Goal: Task Accomplishment & Management: Complete application form

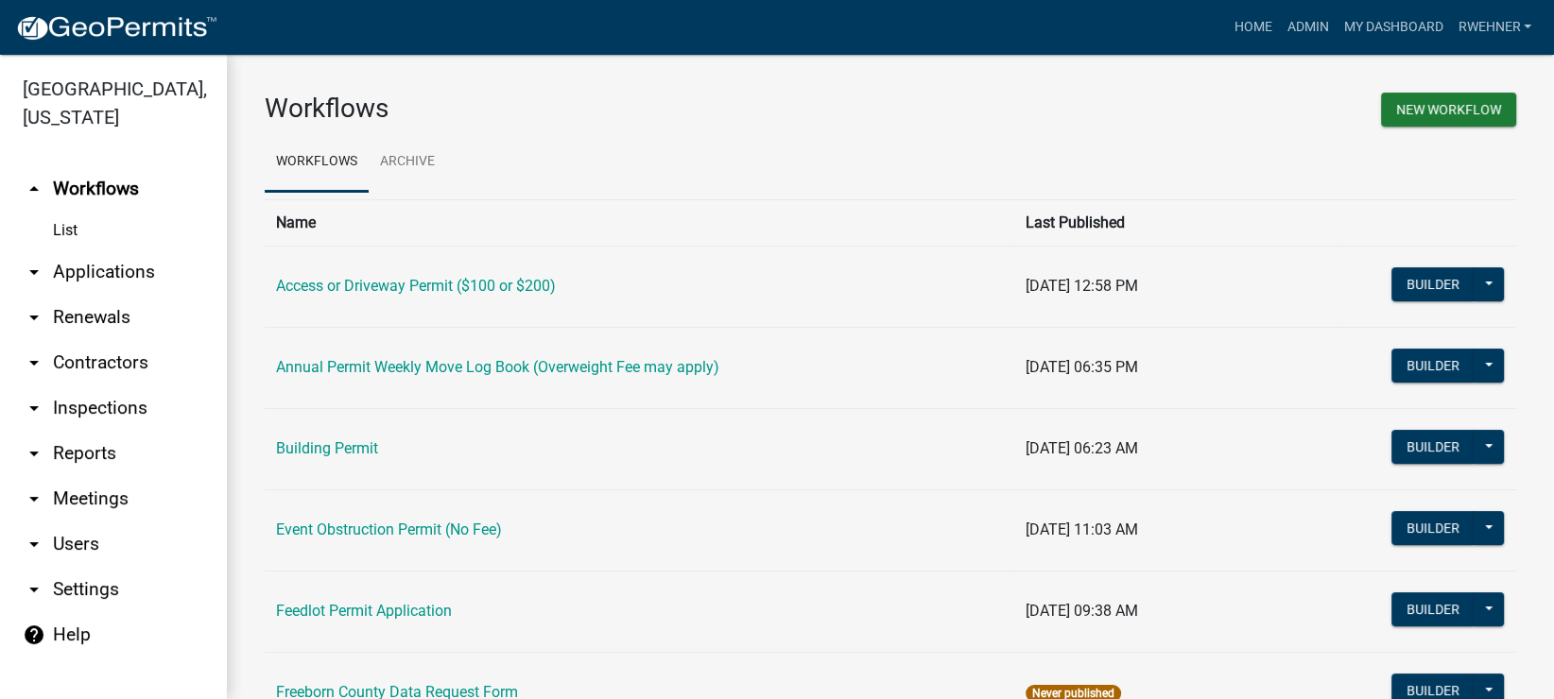
drag, startPoint x: 110, startPoint y: 277, endPoint x: 97, endPoint y: 289, distance: 17.4
click at [107, 279] on link "arrow_drop_down Applications" at bounding box center [113, 271] width 227 height 45
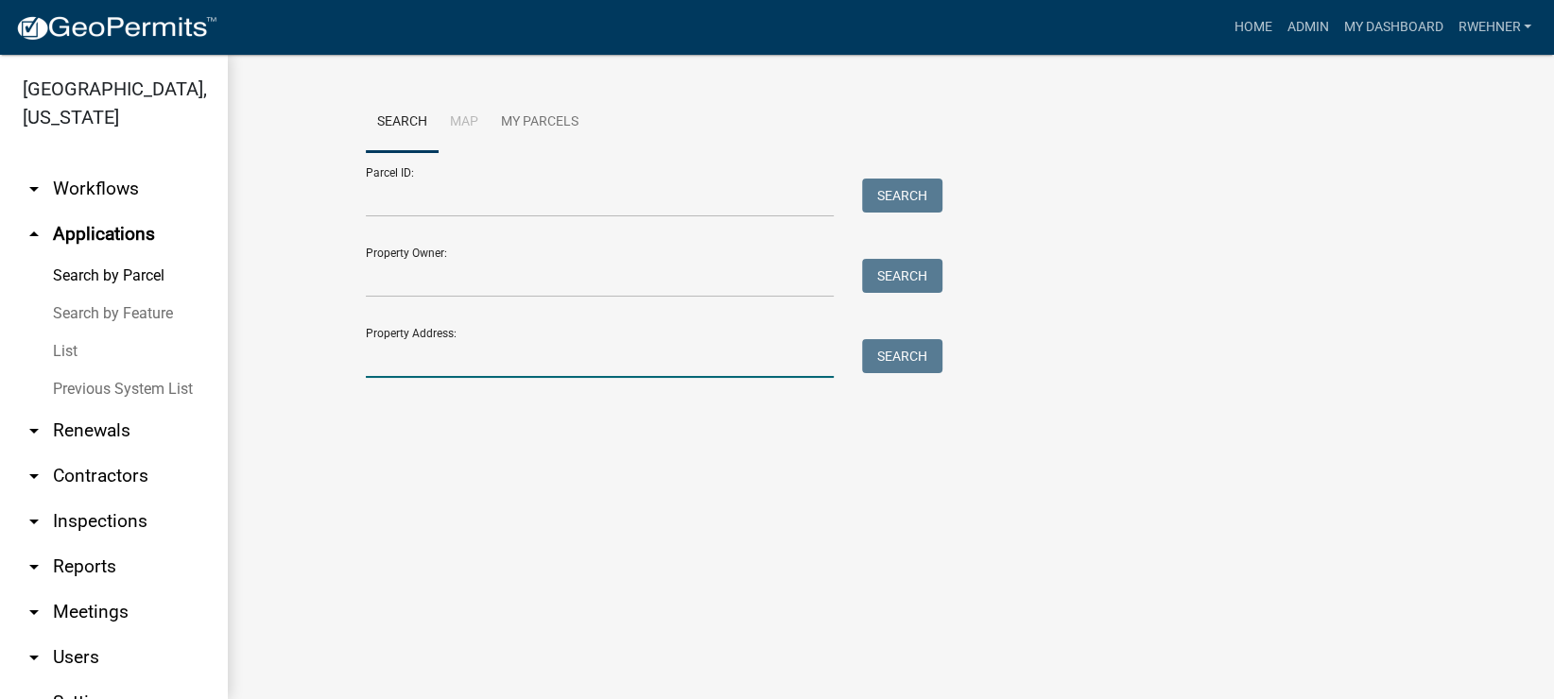
click at [430, 357] on input "Property Address:" at bounding box center [600, 358] width 468 height 39
type input "19547"
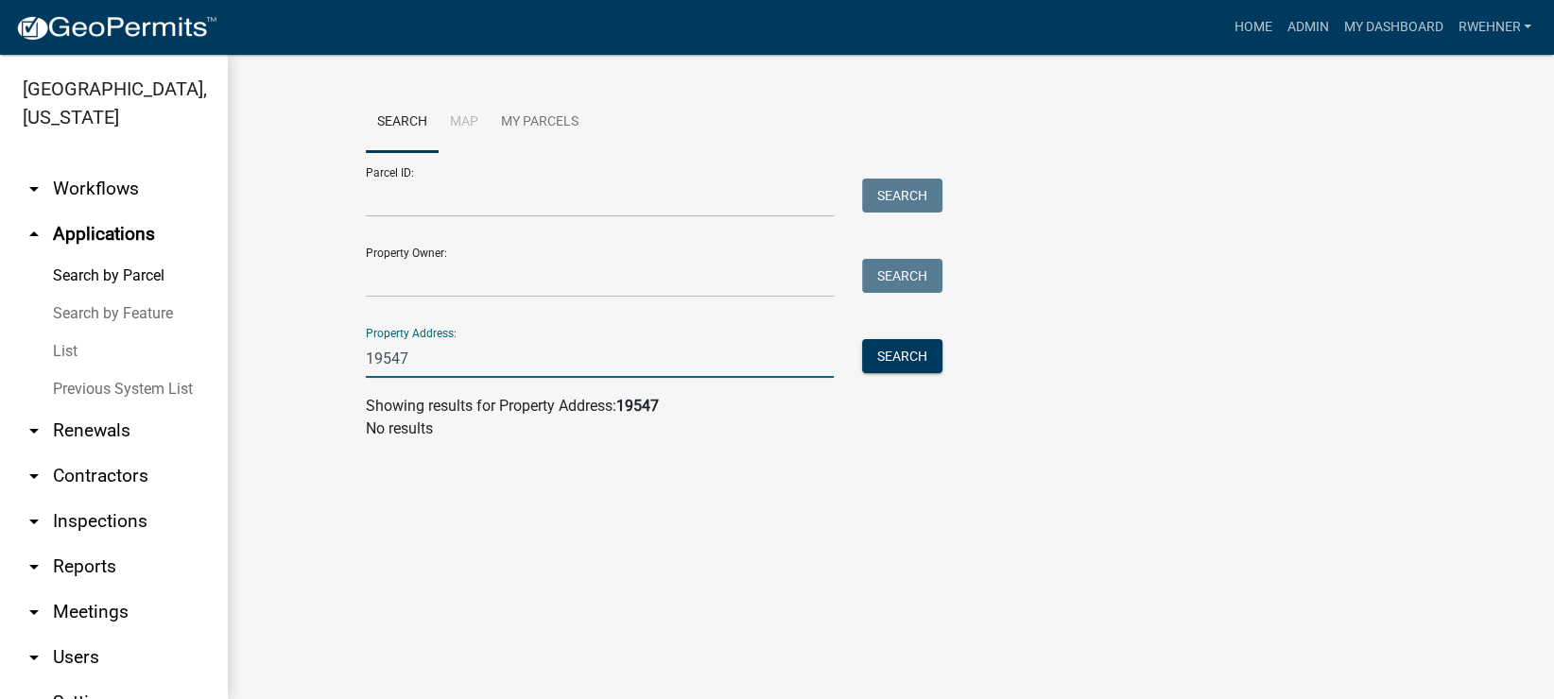
drag, startPoint x: 444, startPoint y: 353, endPoint x: 275, endPoint y: 353, distance: 169.1
click at [366, 353] on input "19547" at bounding box center [600, 358] width 468 height 39
click at [455, 198] on input "Parcel ID:" at bounding box center [600, 198] width 468 height 39
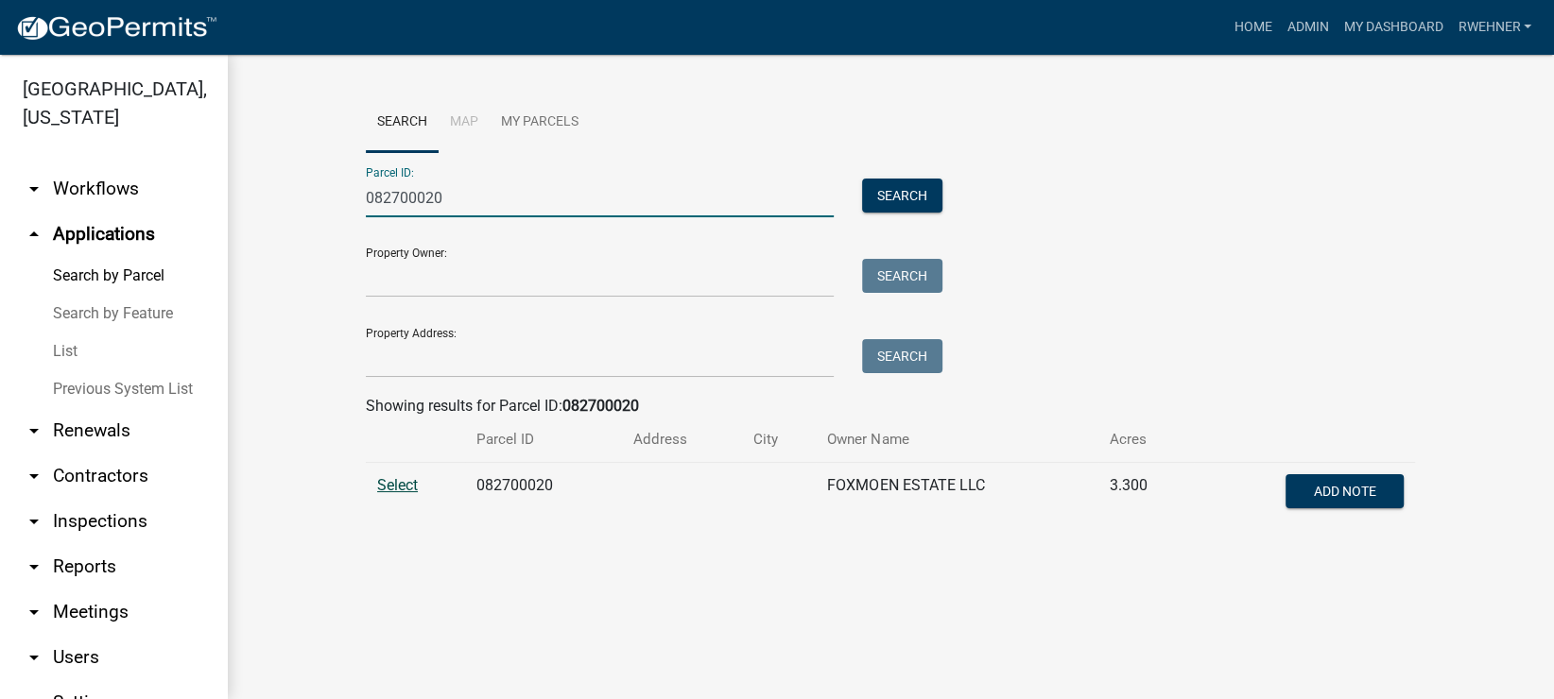
click at [415, 490] on span "Select" at bounding box center [397, 485] width 41 height 18
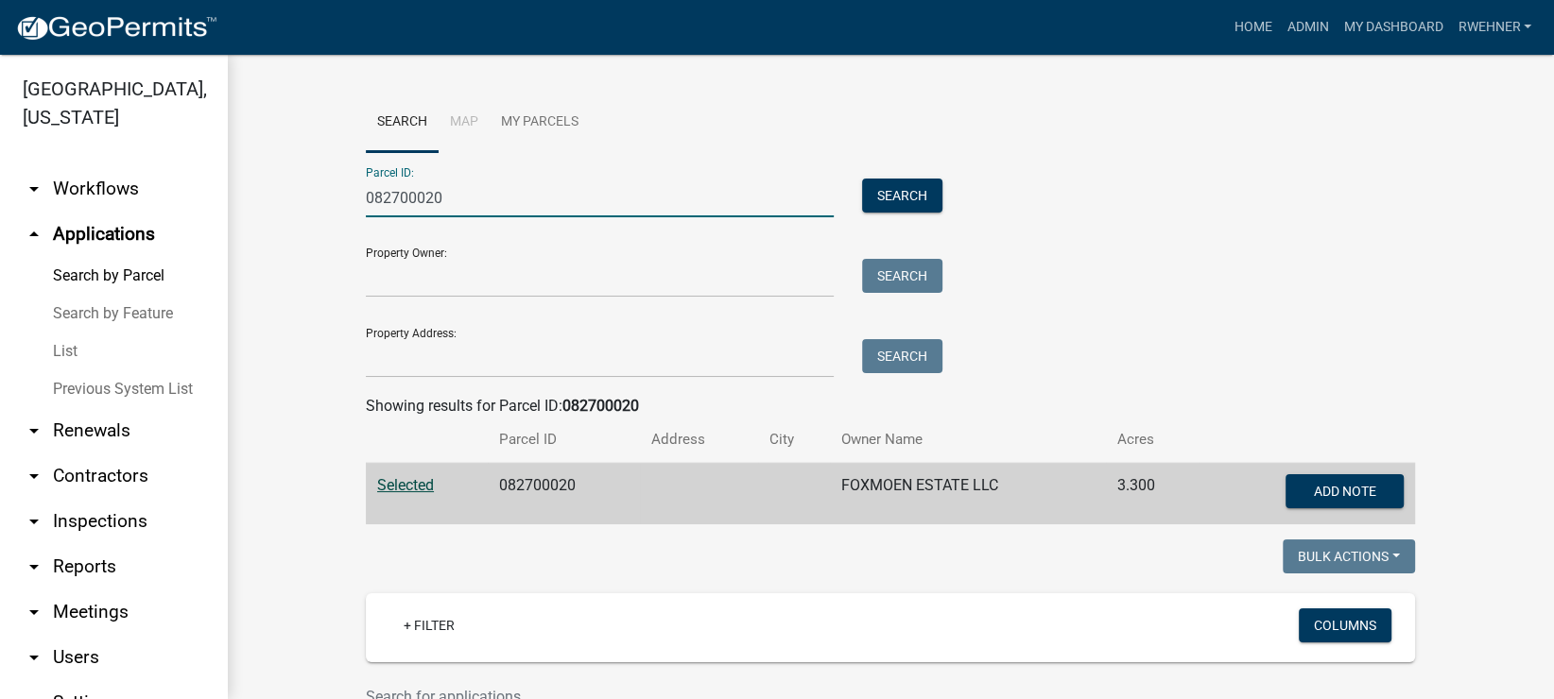
click at [429, 195] on input "082700020" at bounding box center [600, 198] width 468 height 39
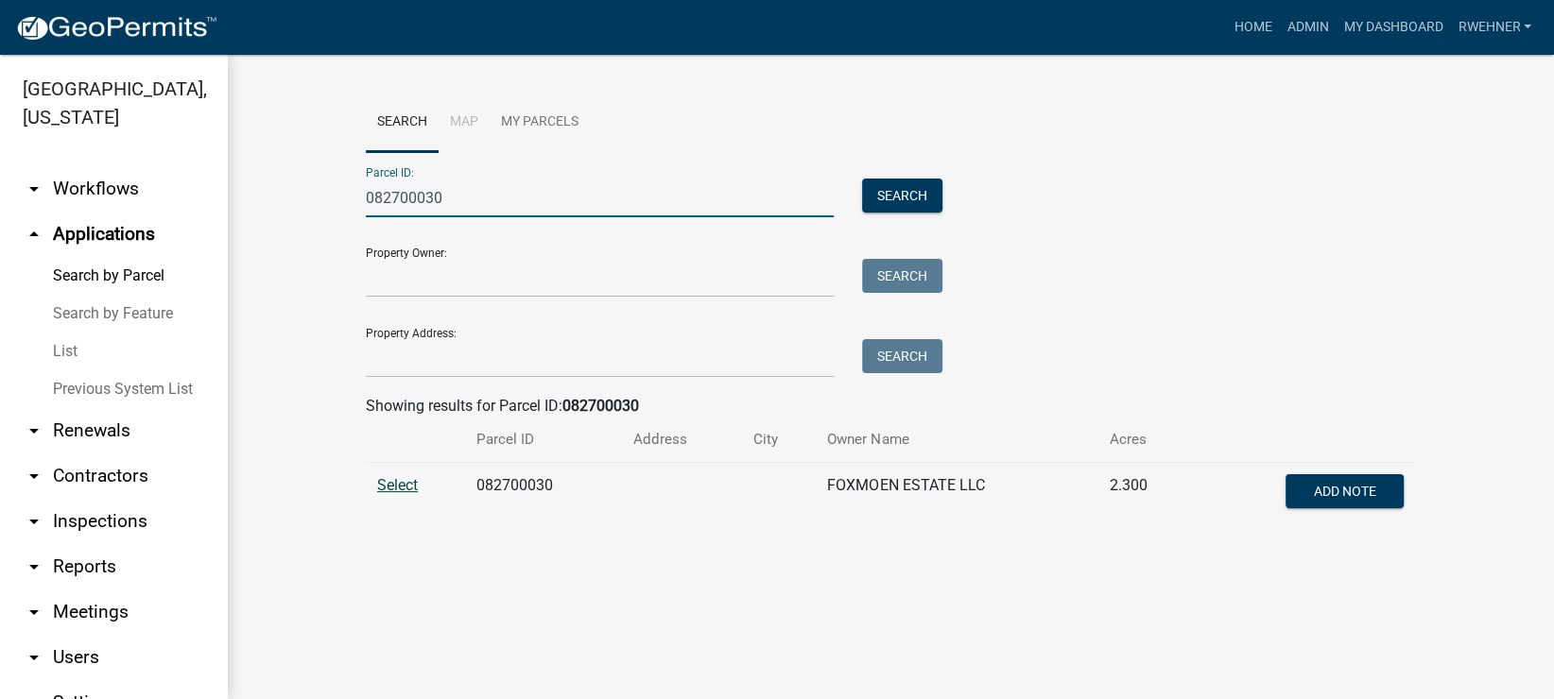
type input "082700030"
click at [400, 487] on span "Select" at bounding box center [397, 485] width 41 height 18
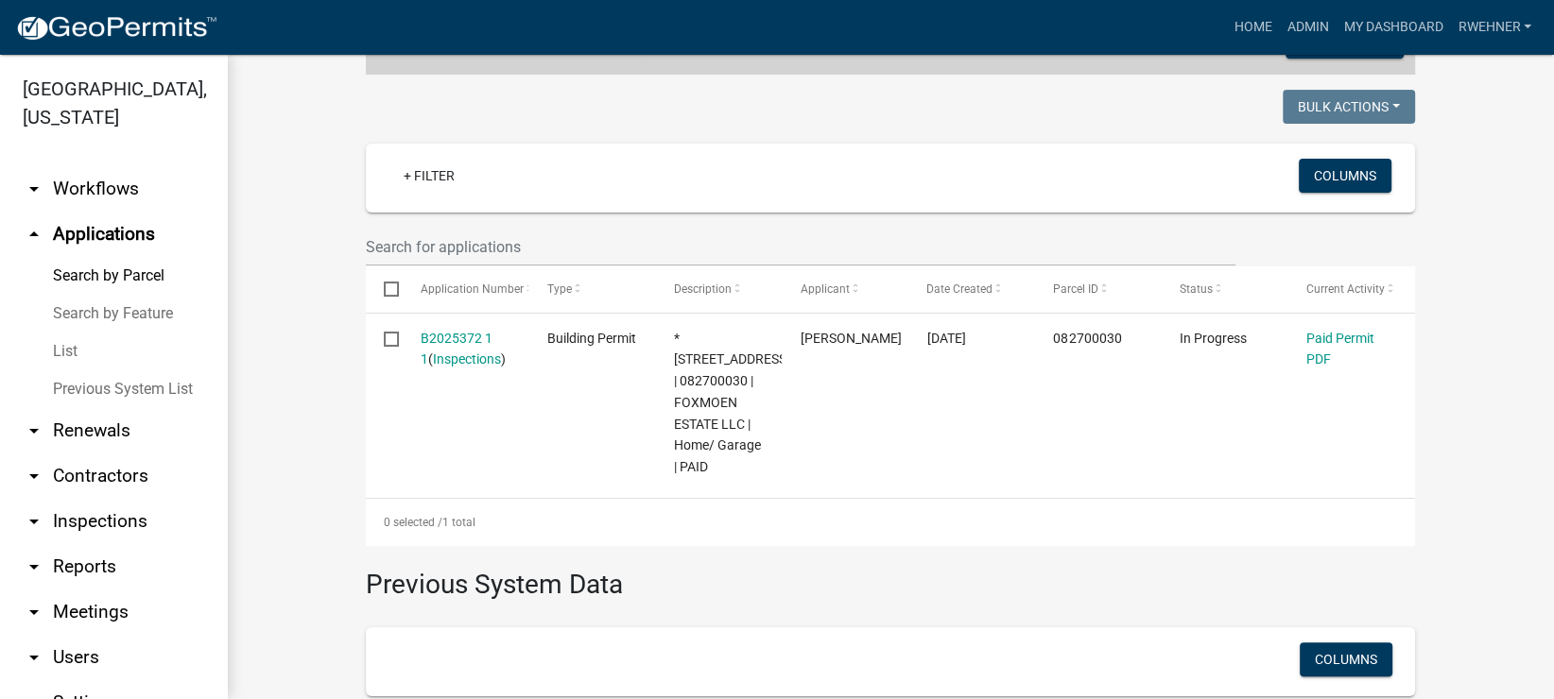
scroll to position [556, 0]
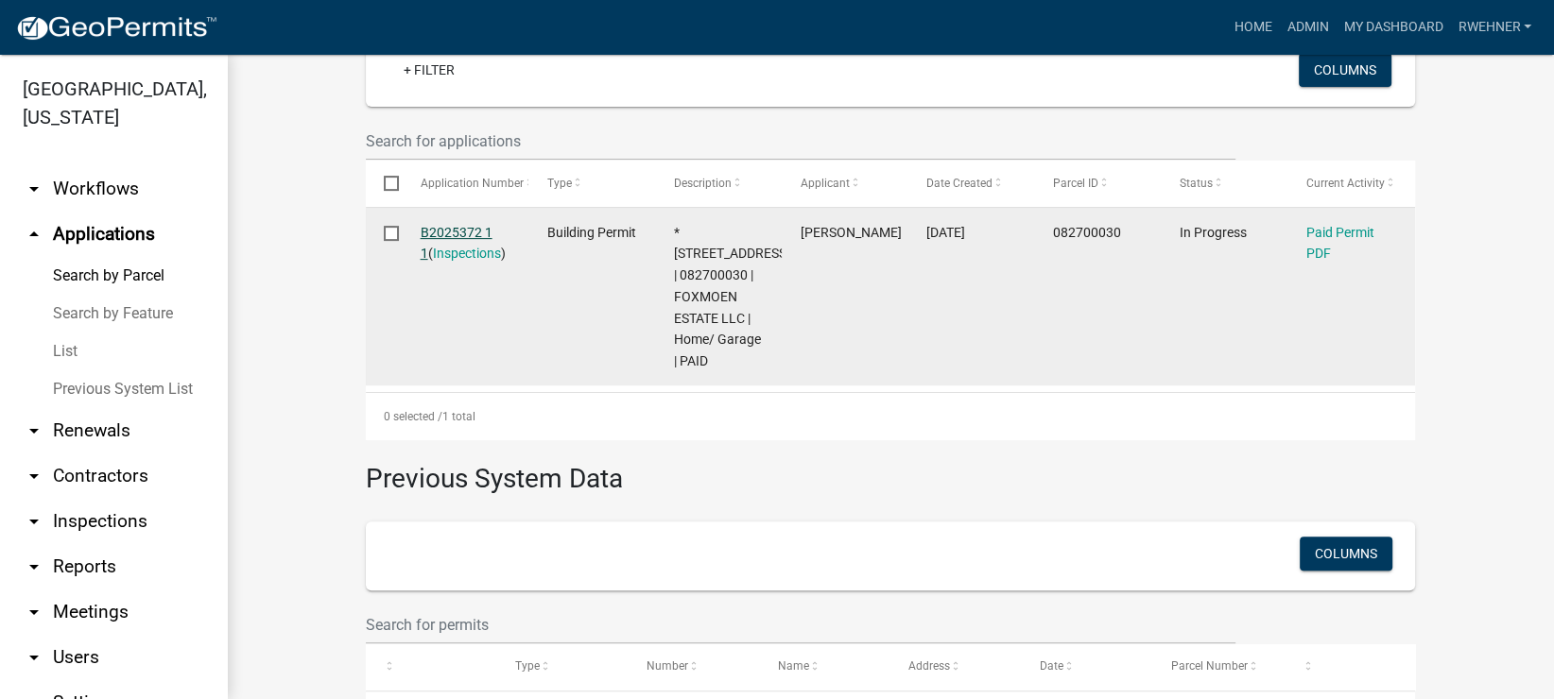
click at [445, 231] on link "B2025372 1 1" at bounding box center [457, 243] width 72 height 37
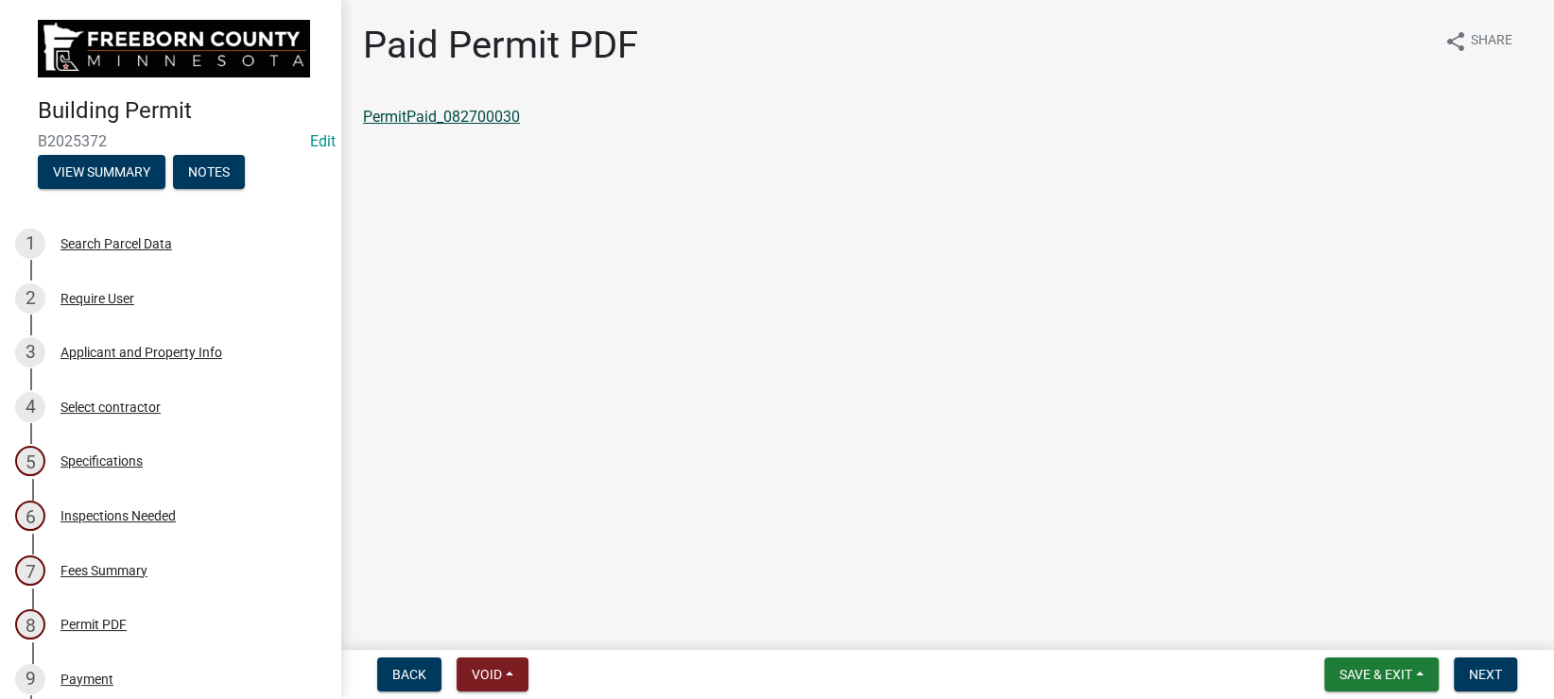
click at [462, 110] on link "PermitPaid_082700030" at bounding box center [441, 117] width 157 height 18
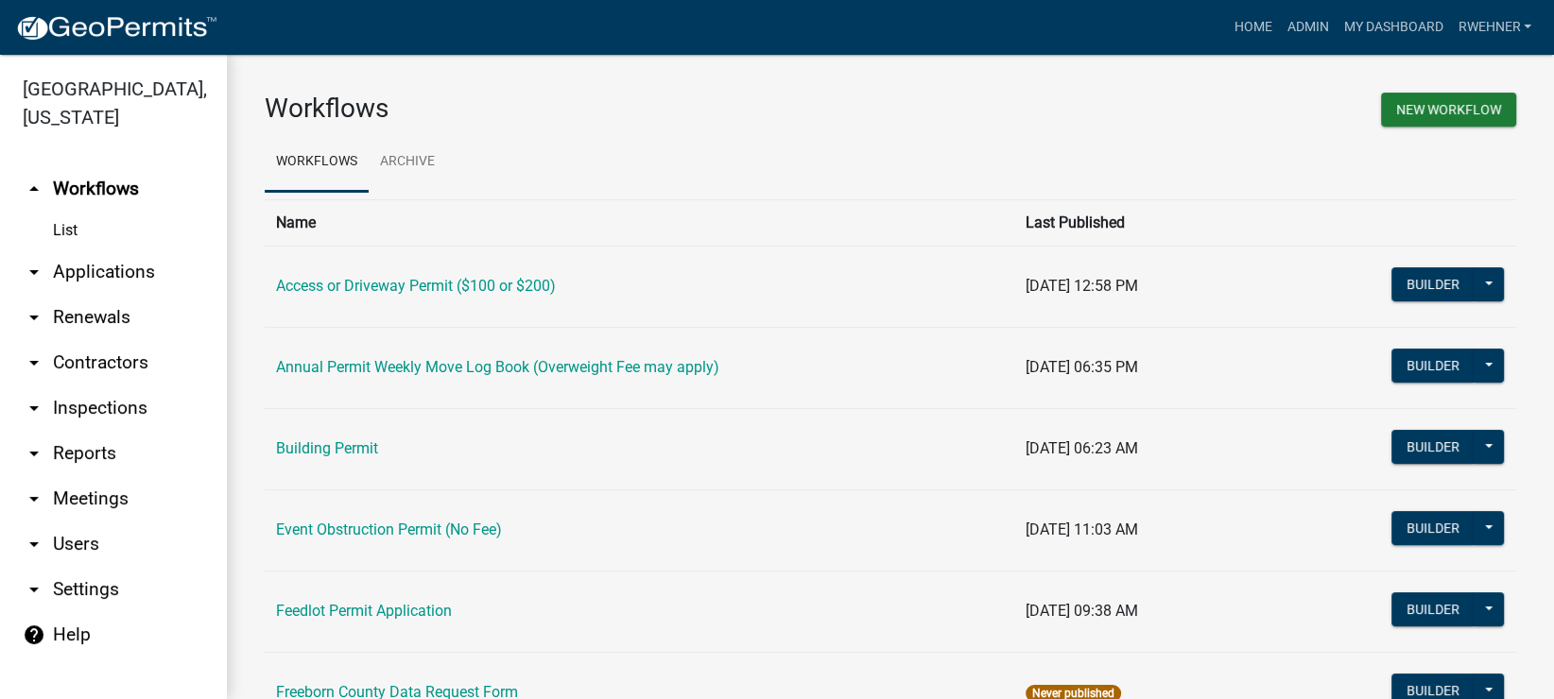
click at [78, 274] on link "arrow_drop_down Applications" at bounding box center [113, 271] width 227 height 45
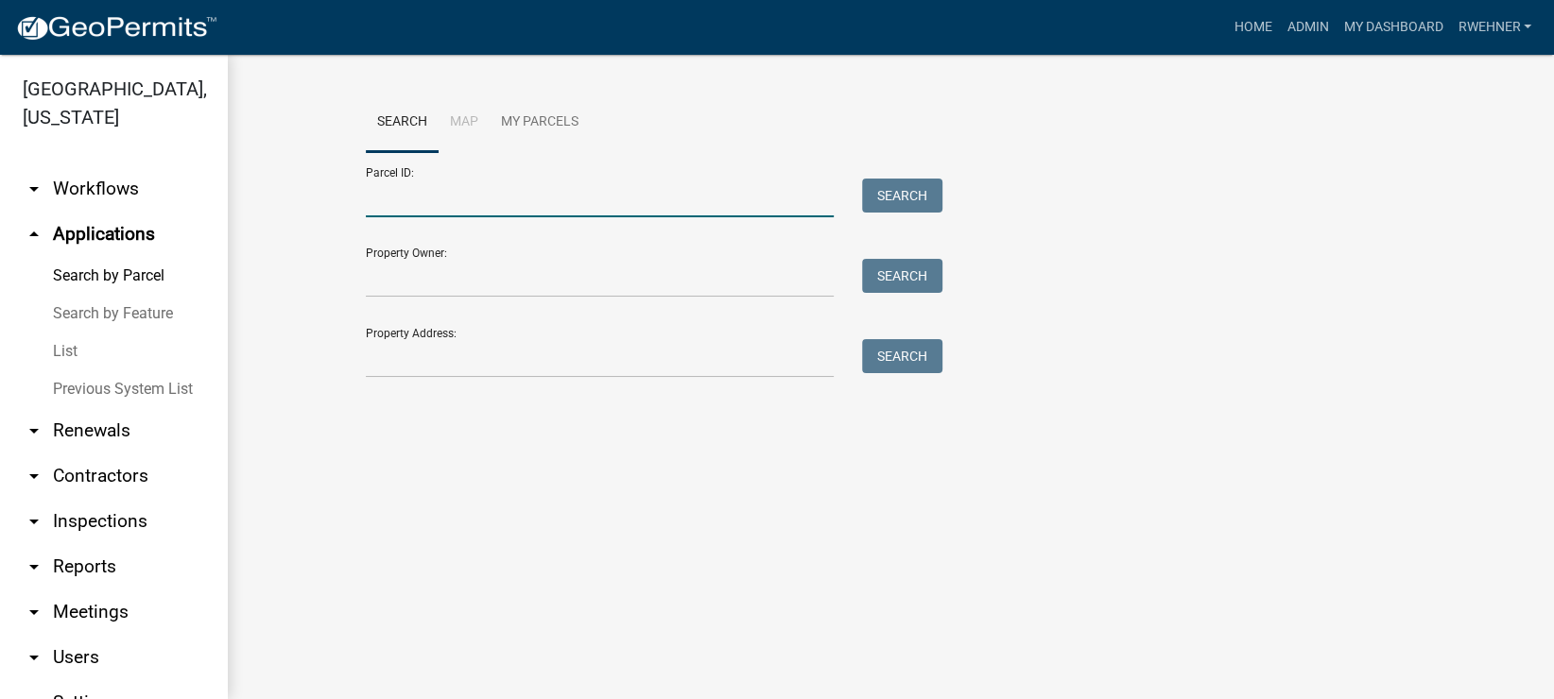
click at [457, 199] on input "Parcel ID:" at bounding box center [600, 198] width 468 height 39
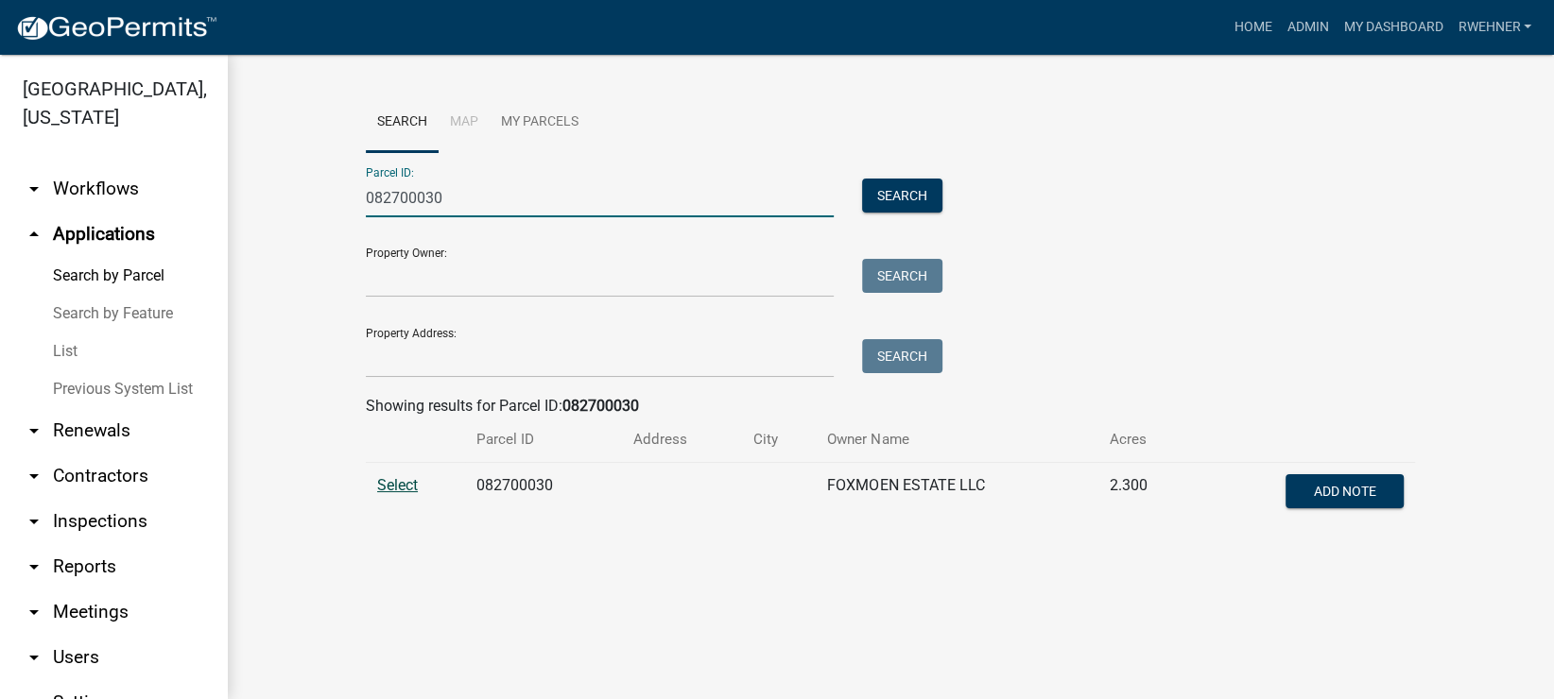
type input "082700030"
click at [411, 489] on span "Select" at bounding box center [397, 485] width 41 height 18
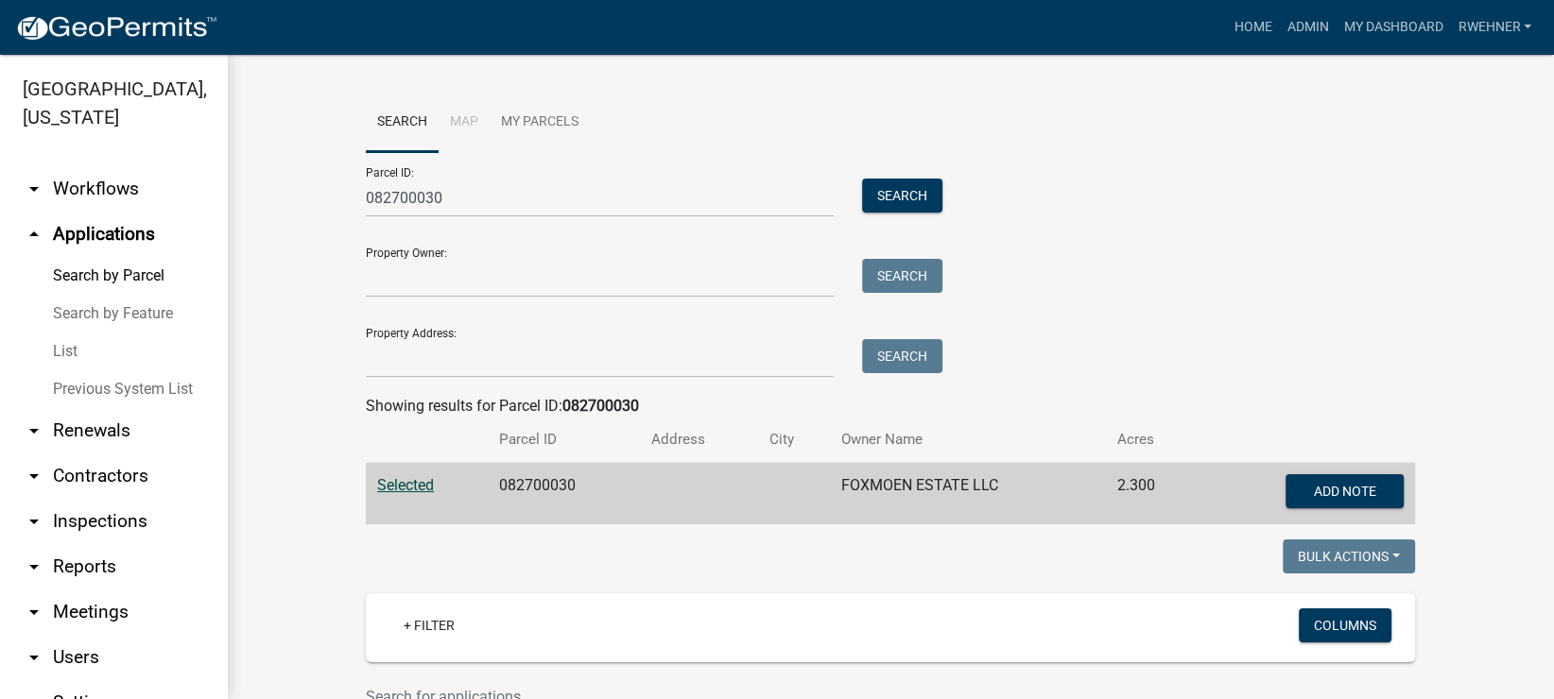
click at [406, 487] on span "Selected" at bounding box center [405, 485] width 57 height 18
click at [405, 478] on span "Selected" at bounding box center [405, 485] width 57 height 18
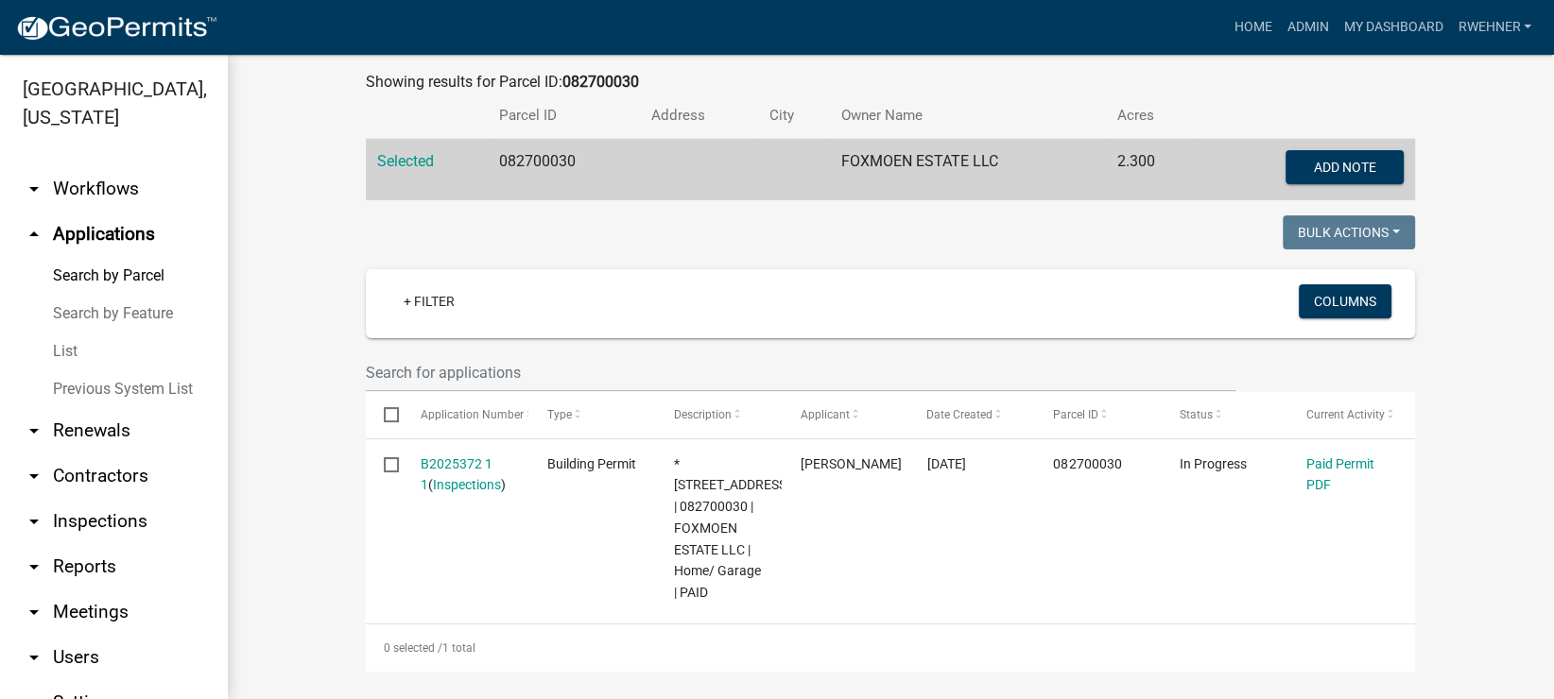
scroll to position [531, 0]
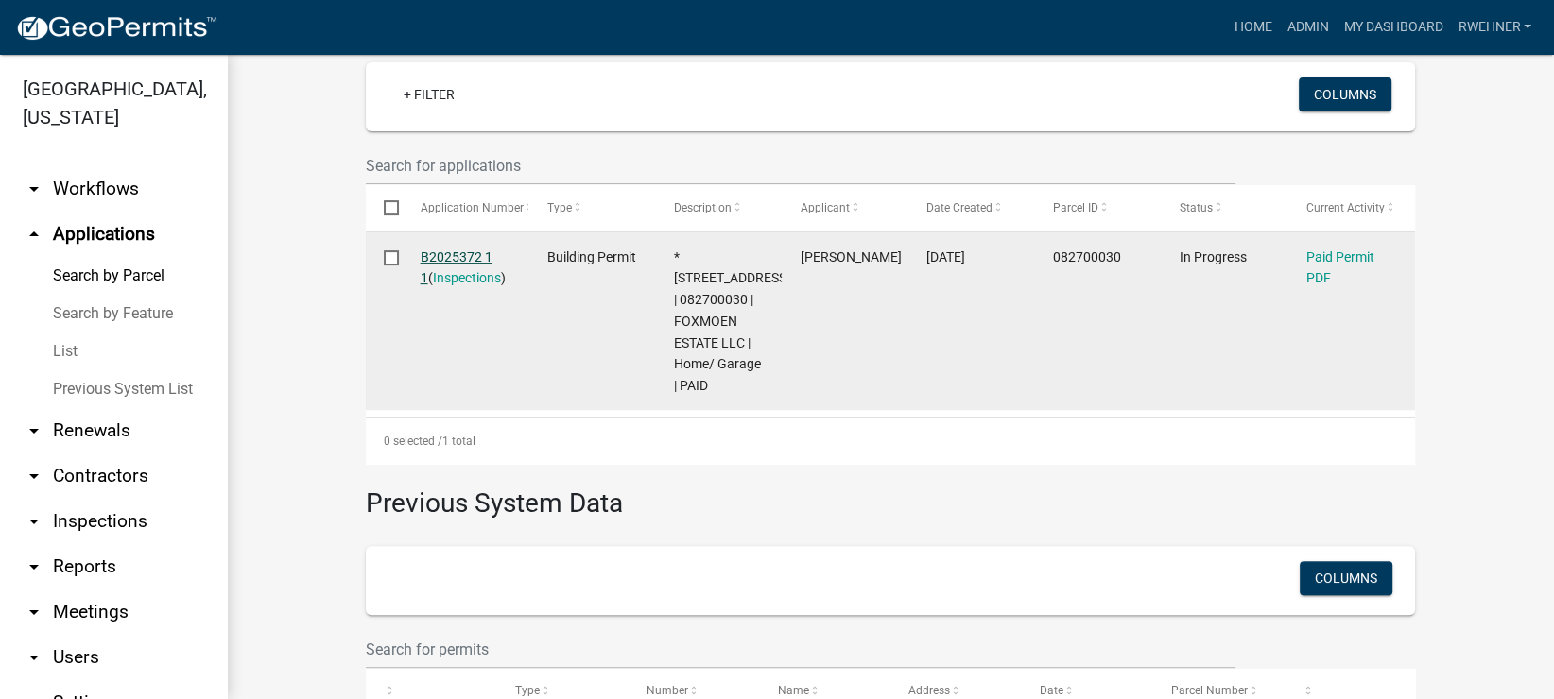
click at [456, 256] on link "B2025372 1 1" at bounding box center [457, 267] width 72 height 37
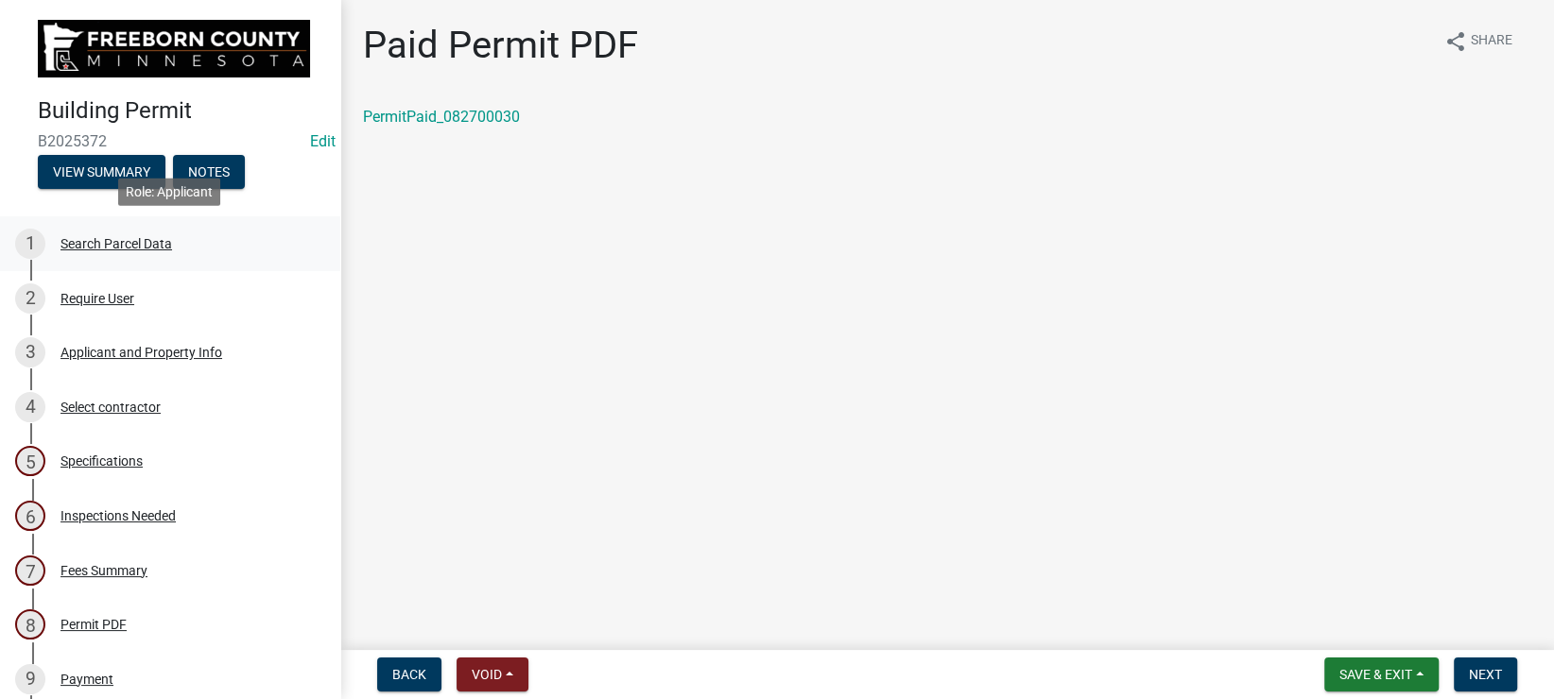
click at [98, 240] on div "Search Parcel Data" at bounding box center [116, 243] width 112 height 13
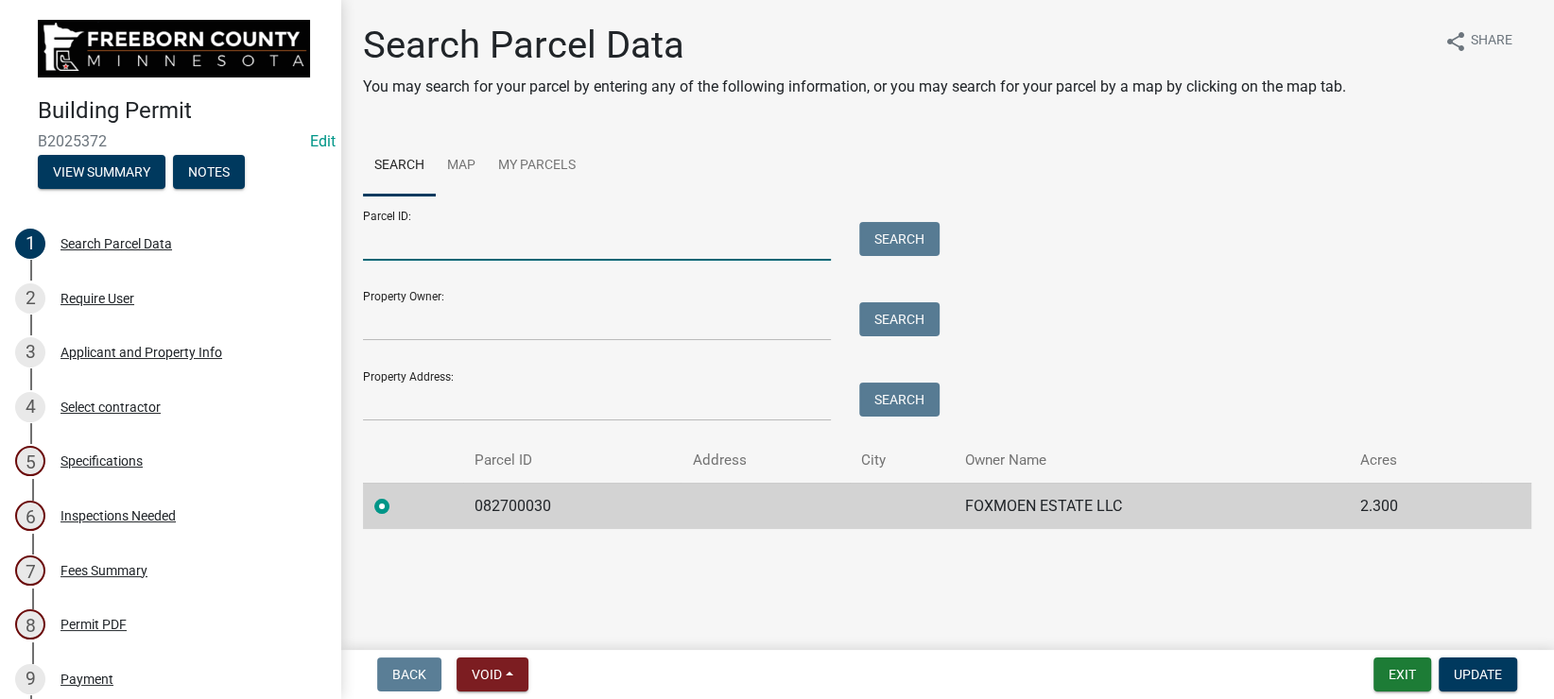
click at [401, 242] on input "Parcel ID:" at bounding box center [597, 241] width 468 height 39
click at [397, 495] on label at bounding box center [397, 495] width 0 height 0
click at [397, 504] on input "radio" at bounding box center [403, 501] width 12 height 12
click at [397, 495] on label at bounding box center [397, 495] width 0 height 0
click at [397, 504] on input "radio" at bounding box center [403, 501] width 12 height 12
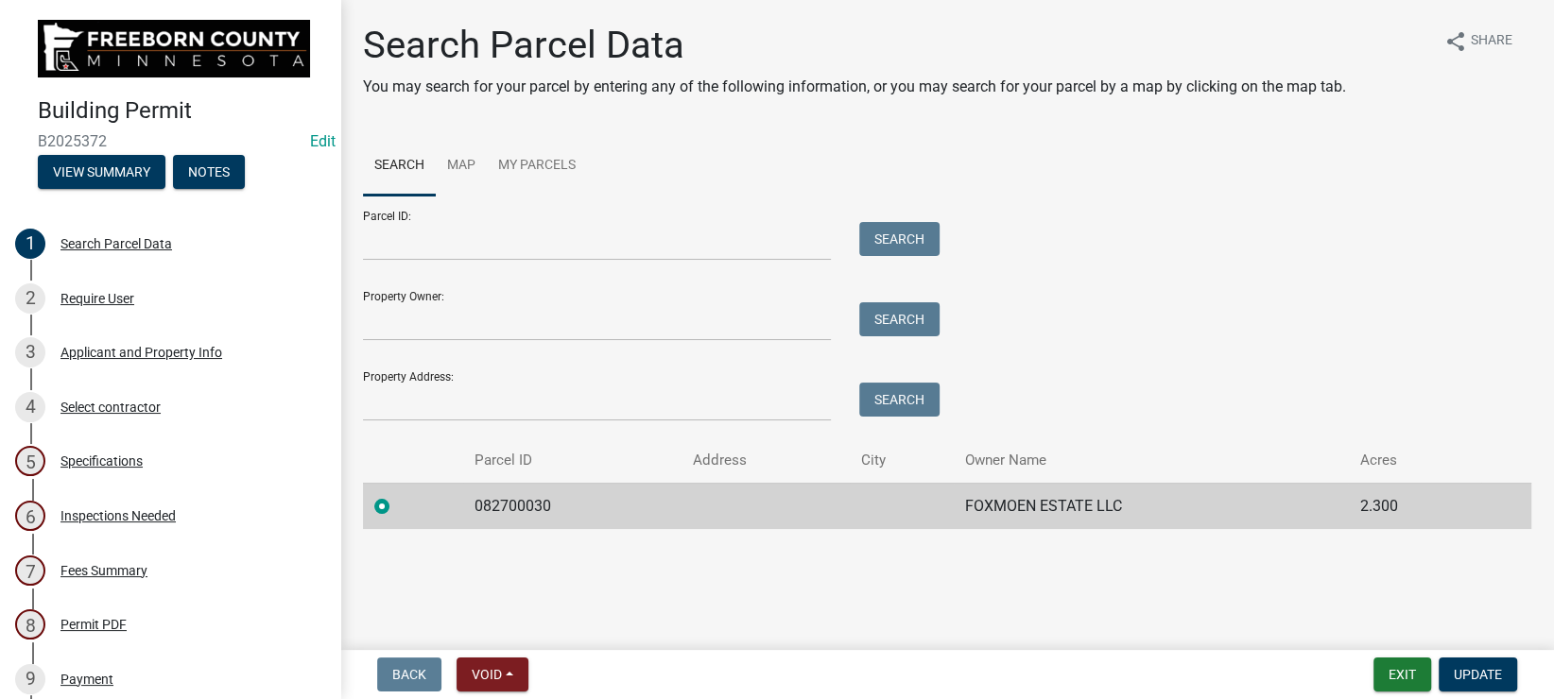
click at [397, 495] on label at bounding box center [397, 495] width 0 height 0
click at [397, 507] on input "radio" at bounding box center [403, 501] width 12 height 12
click at [397, 495] on label at bounding box center [397, 495] width 0 height 0
click at [397, 507] on input "radio" at bounding box center [403, 501] width 12 height 12
click at [397, 495] on label at bounding box center [397, 495] width 0 height 0
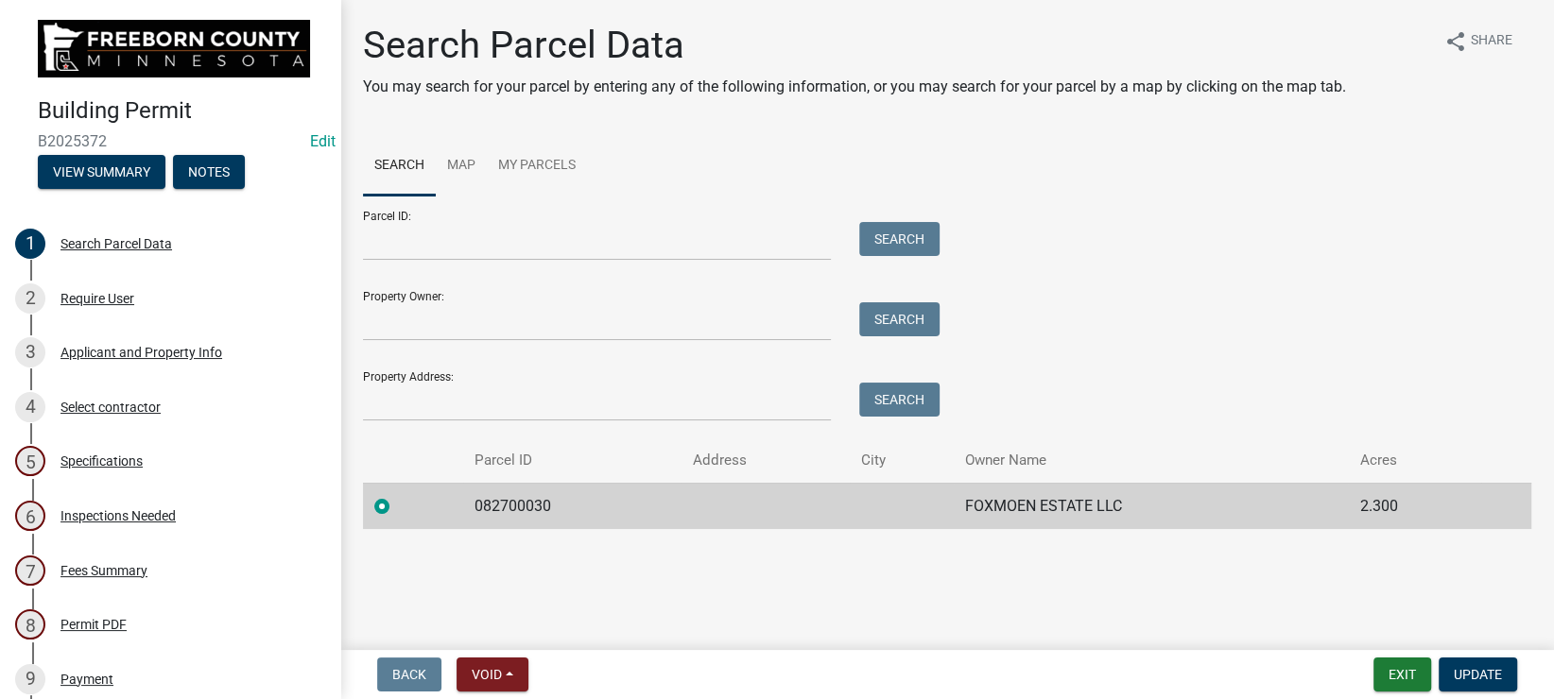
click at [397, 507] on input "radio" at bounding box center [403, 501] width 12 height 12
click at [397, 495] on label at bounding box center [397, 495] width 0 height 0
click at [397, 507] on input "radio" at bounding box center [403, 501] width 12 height 12
click at [397, 495] on label at bounding box center [397, 495] width 0 height 0
click at [397, 504] on input "radio" at bounding box center [403, 501] width 12 height 12
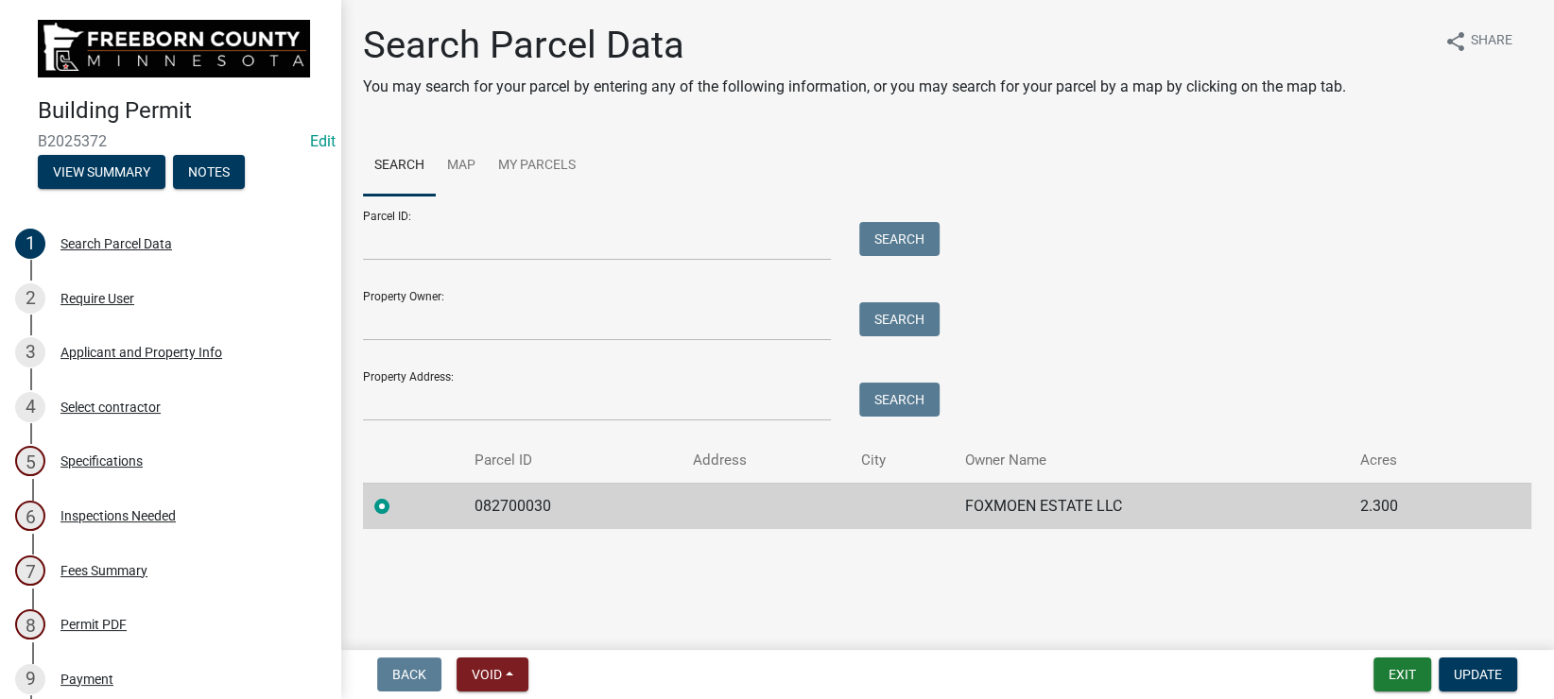
click at [372, 491] on td at bounding box center [413, 506] width 100 height 46
click at [409, 245] on input "Parcel ID:" at bounding box center [597, 241] width 468 height 39
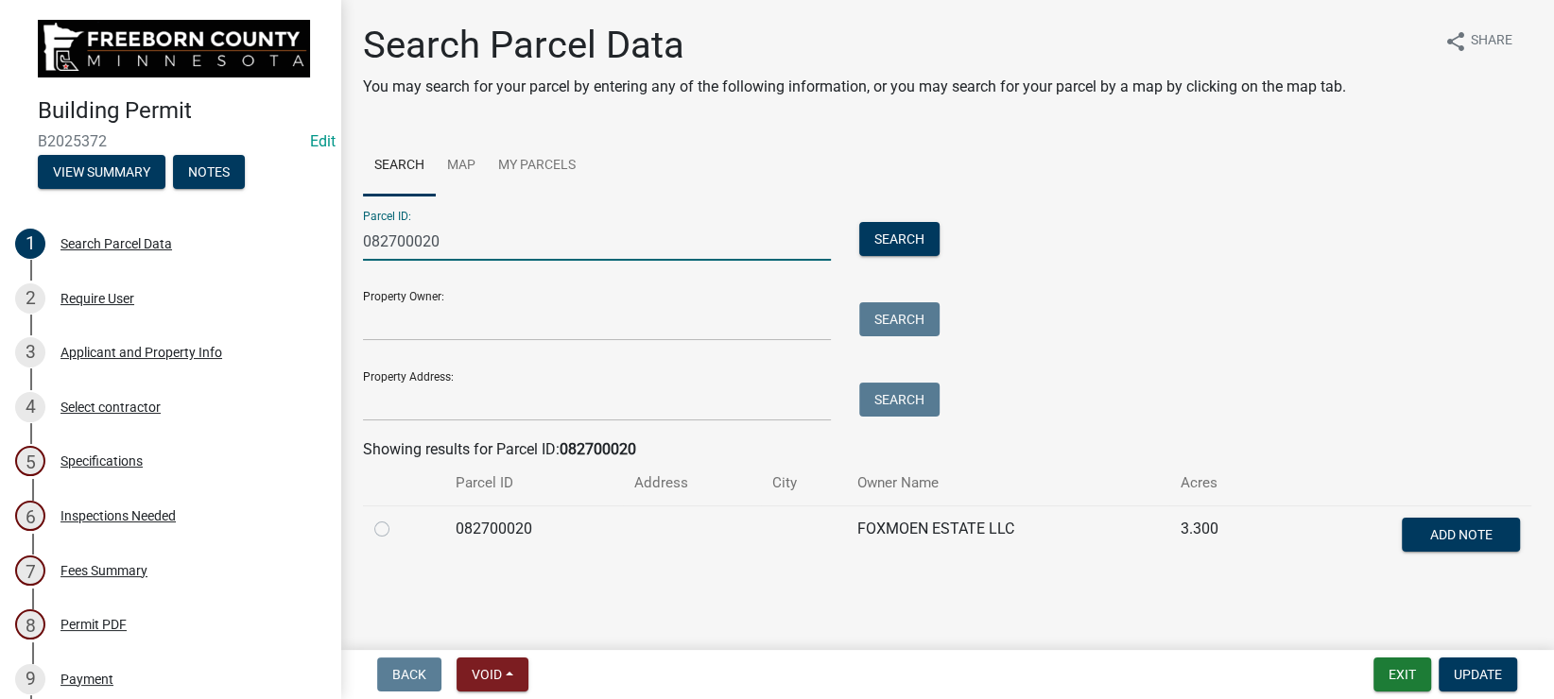
type input "082700020"
click at [397, 518] on label at bounding box center [397, 518] width 0 height 0
click at [397, 530] on input "radio" at bounding box center [403, 524] width 12 height 12
radio input "true"
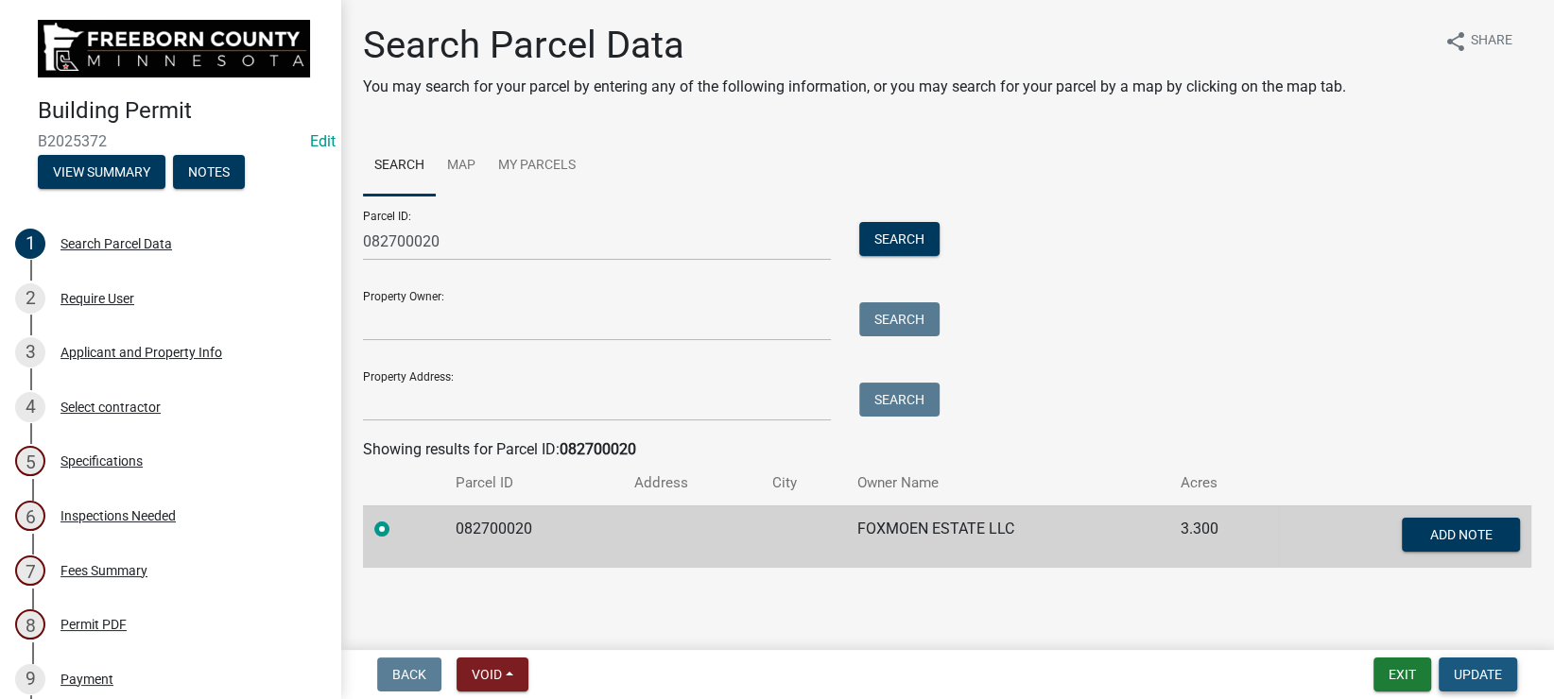
click at [1494, 677] on span "Update" at bounding box center [1477, 674] width 48 height 15
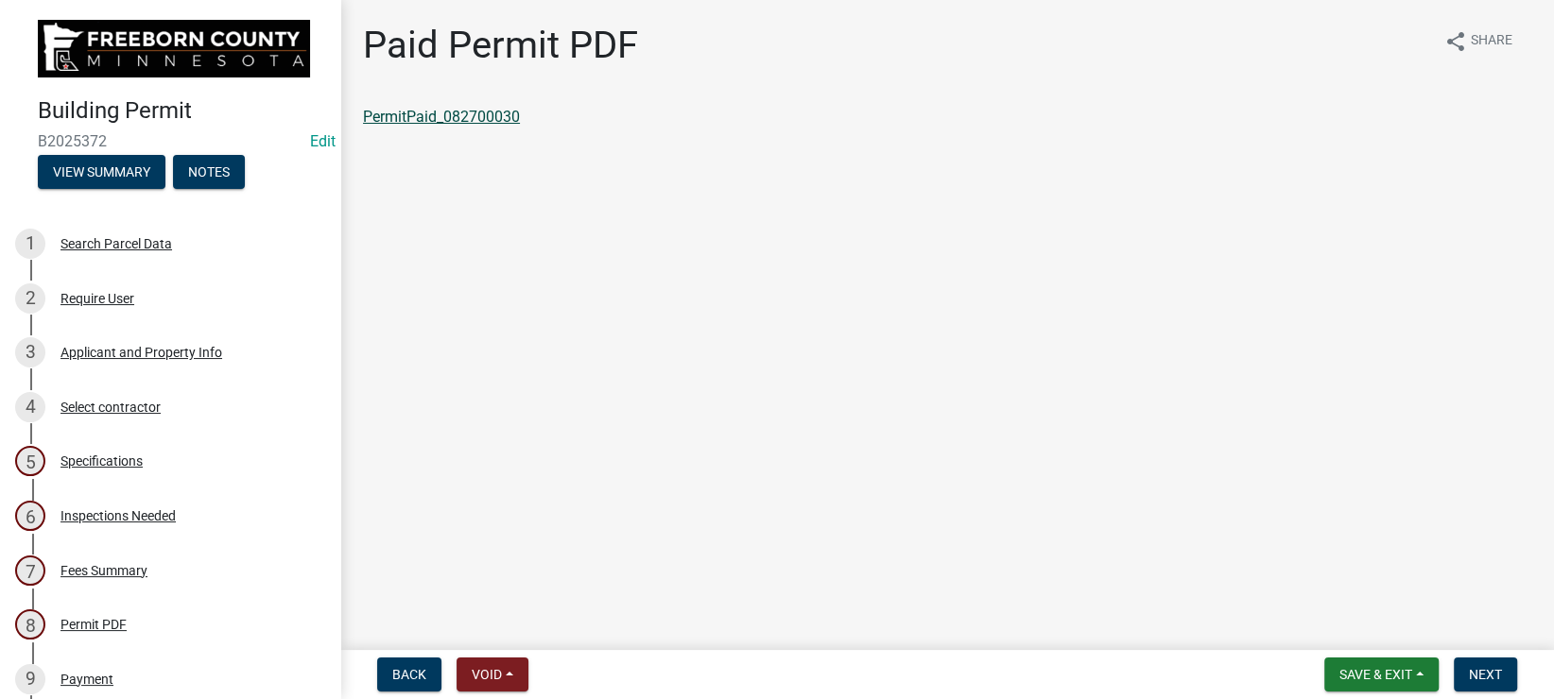
click at [423, 110] on link "PermitPaid_082700030" at bounding box center [441, 117] width 157 height 18
click at [1370, 672] on span "Save & Exit" at bounding box center [1375, 674] width 73 height 15
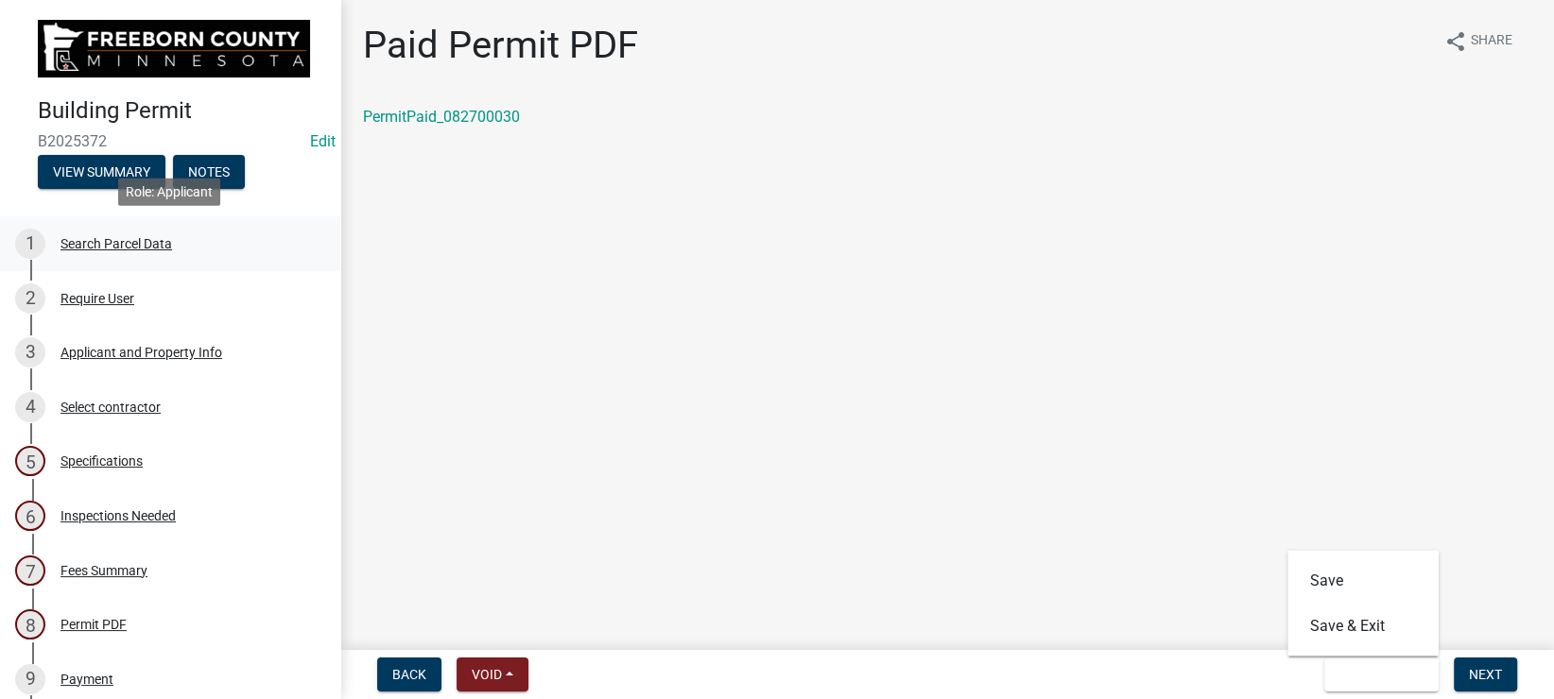
click at [108, 247] on div "Search Parcel Data" at bounding box center [116, 243] width 112 height 13
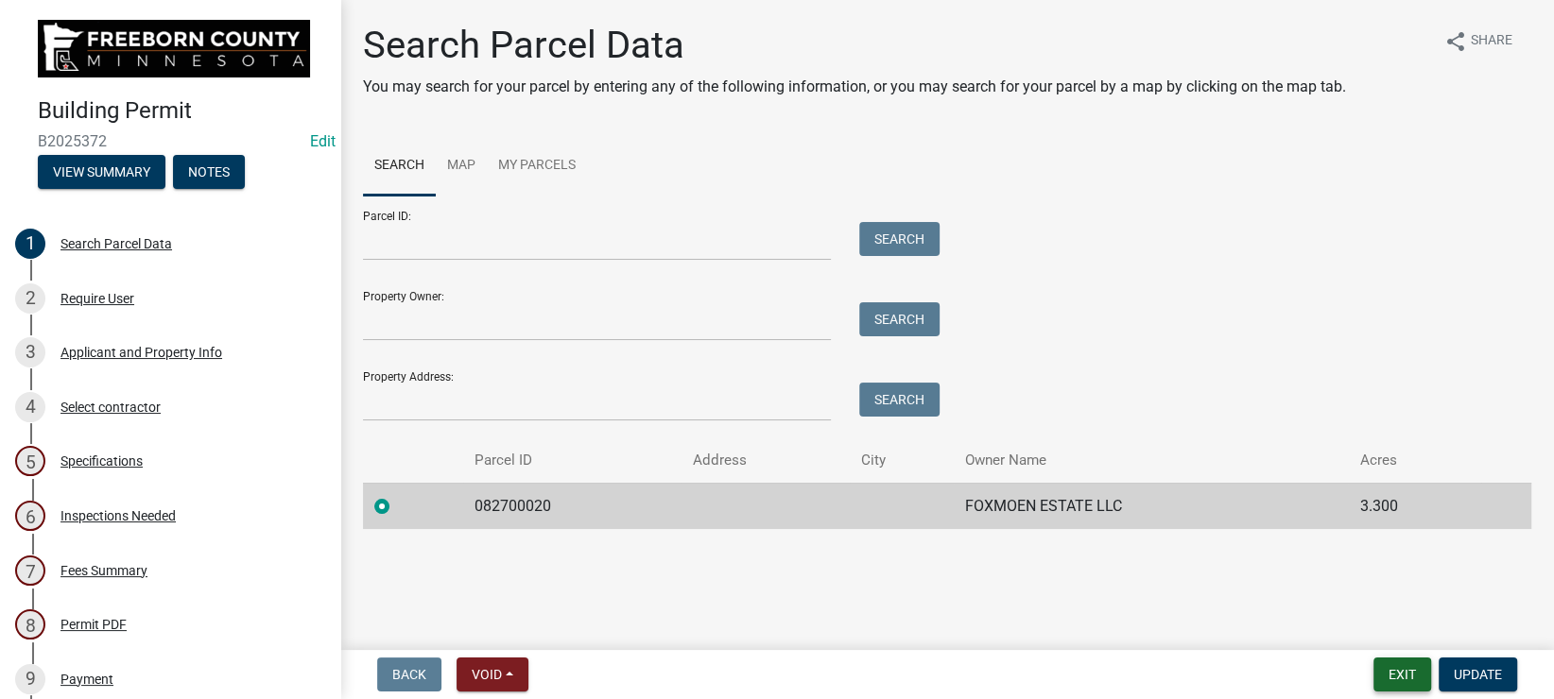
click at [1384, 677] on button "Exit" at bounding box center [1402, 675] width 58 height 34
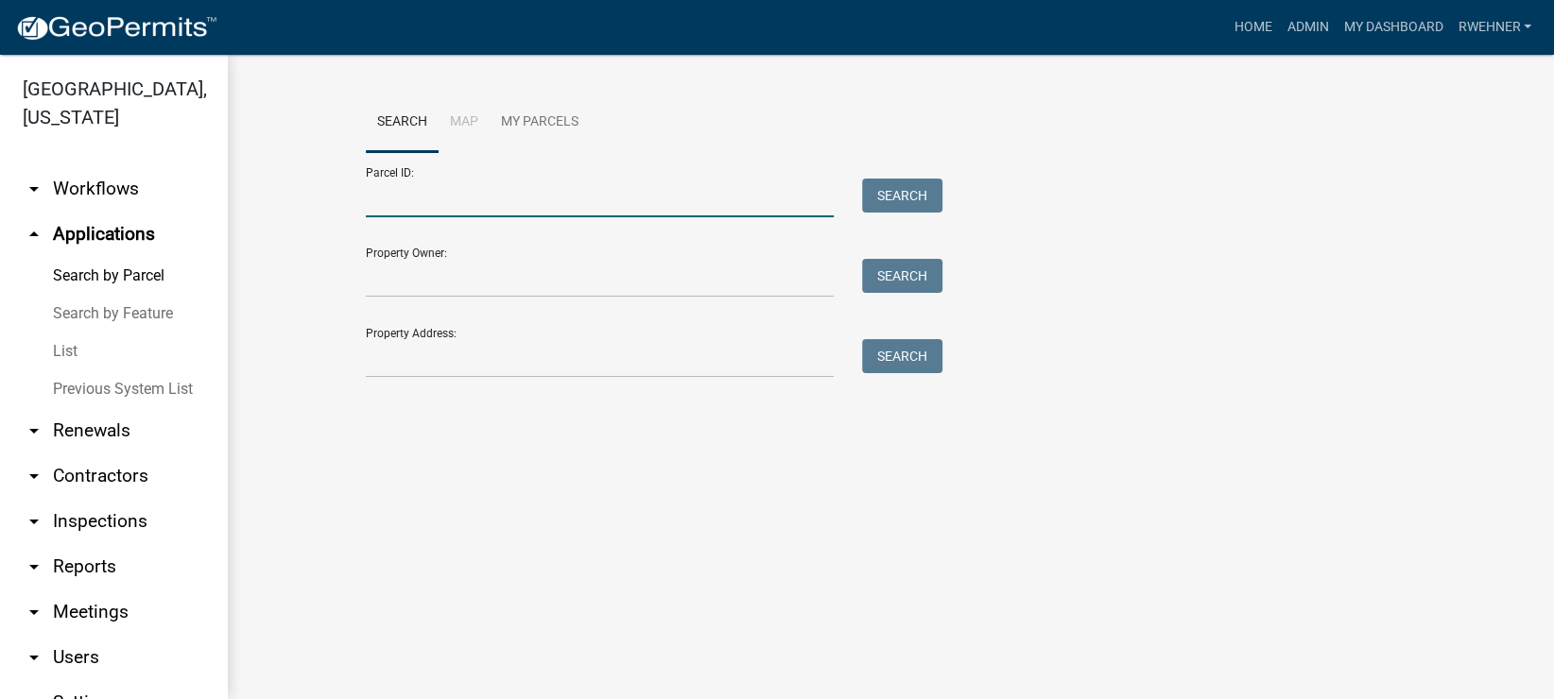
click at [443, 206] on input "Parcel ID:" at bounding box center [600, 198] width 468 height 39
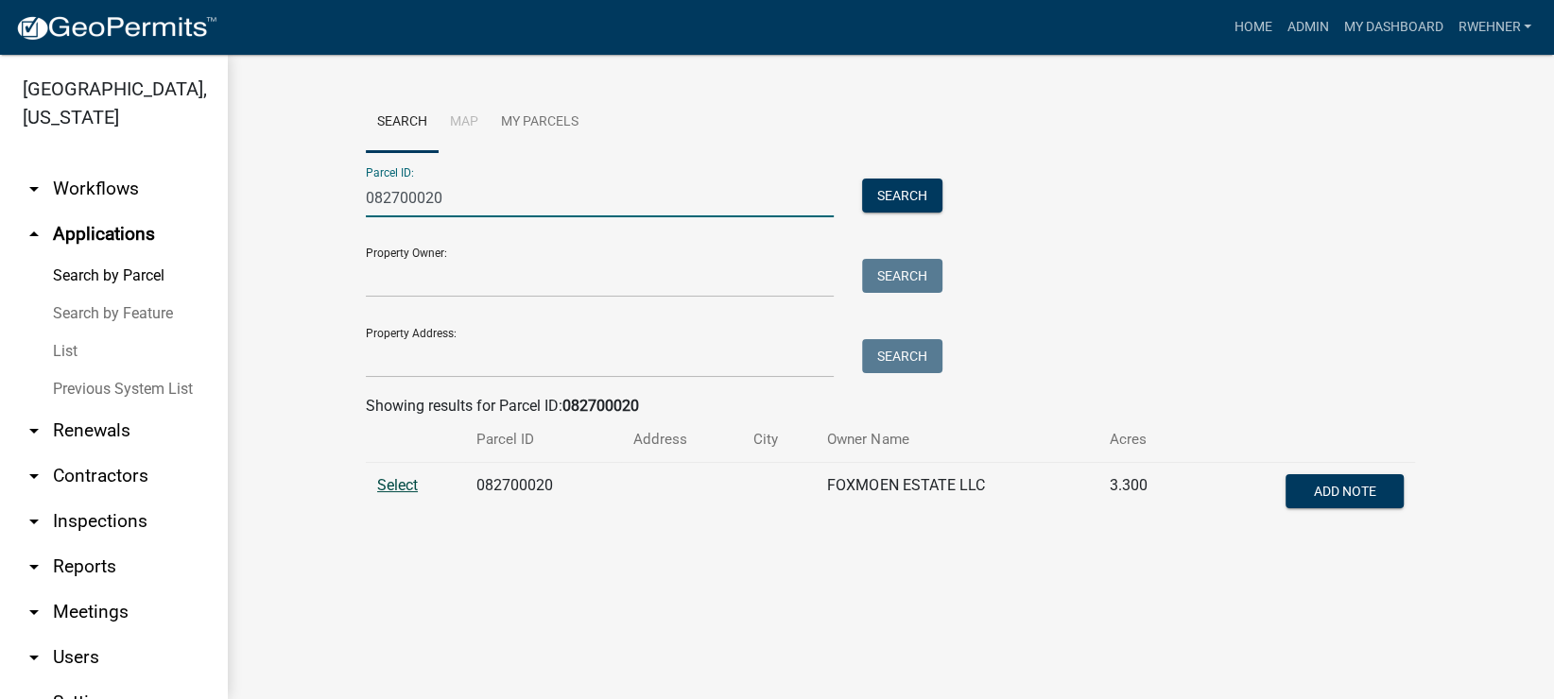
type input "082700020"
click at [404, 482] on span "Select" at bounding box center [397, 485] width 41 height 18
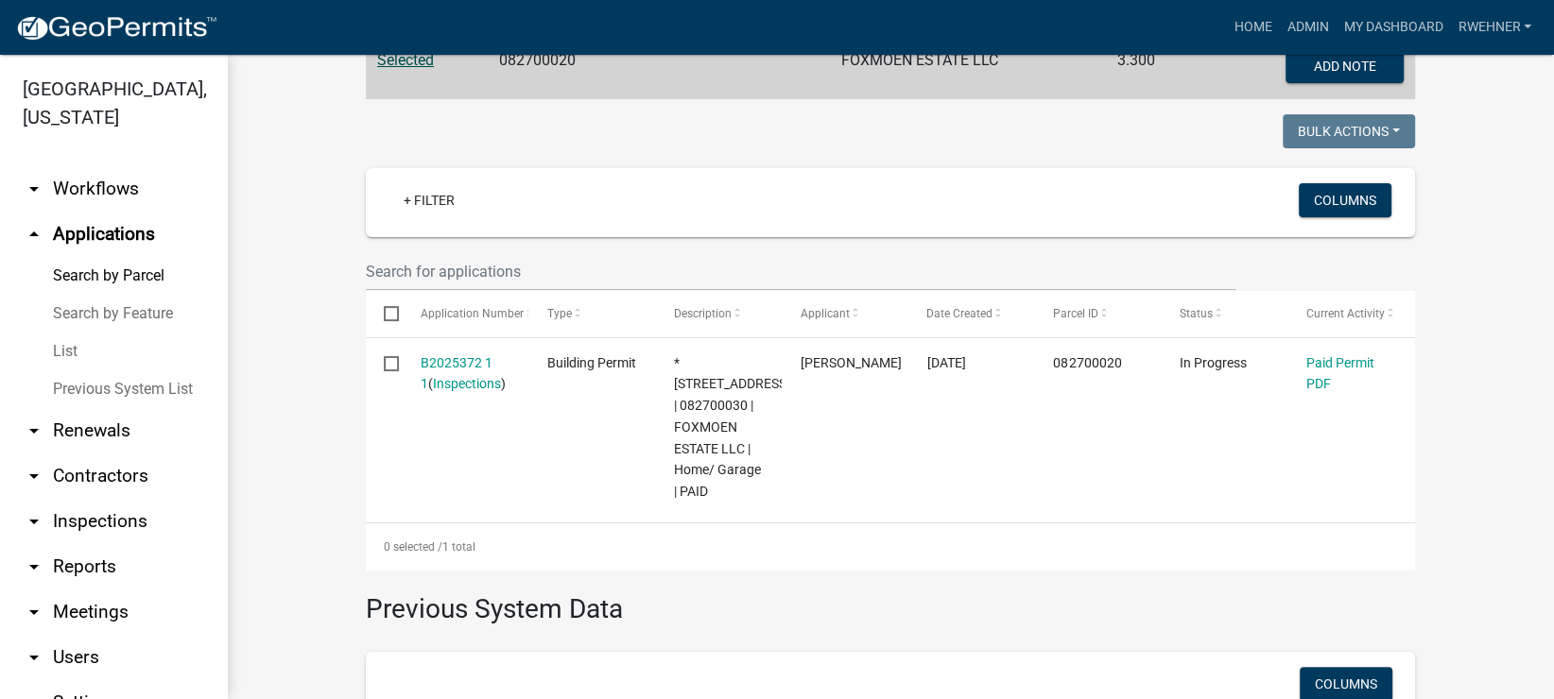
scroll to position [531, 0]
